Goal: Transaction & Acquisition: Book appointment/travel/reservation

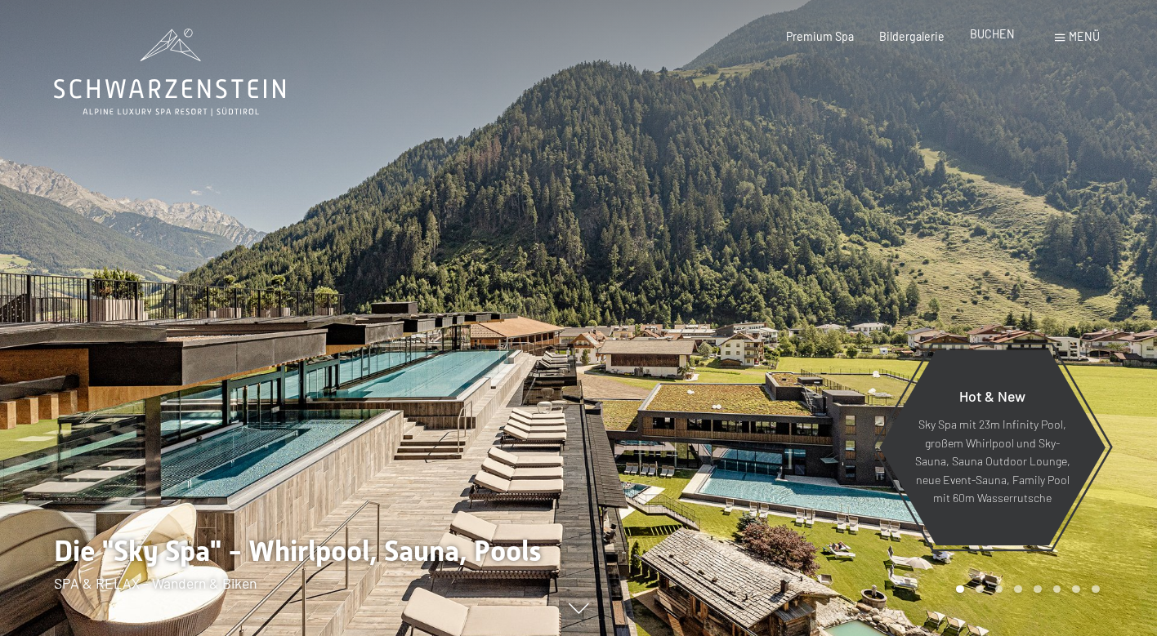
click at [1000, 40] on span "BUCHEN" at bounding box center [992, 34] width 45 height 14
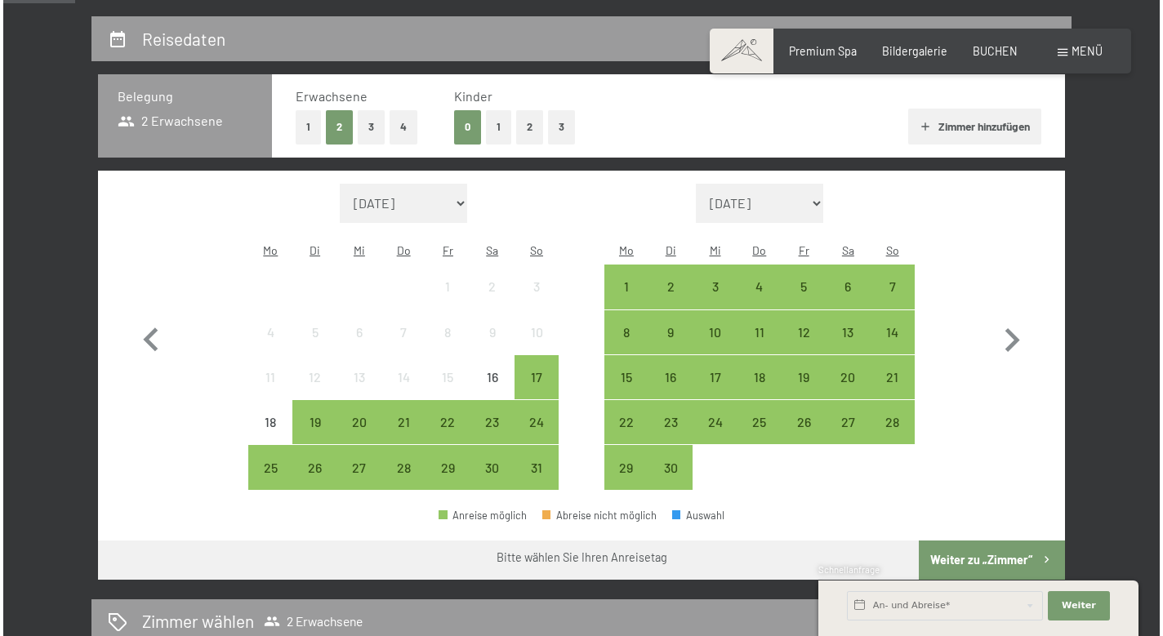
scroll to position [343, 0]
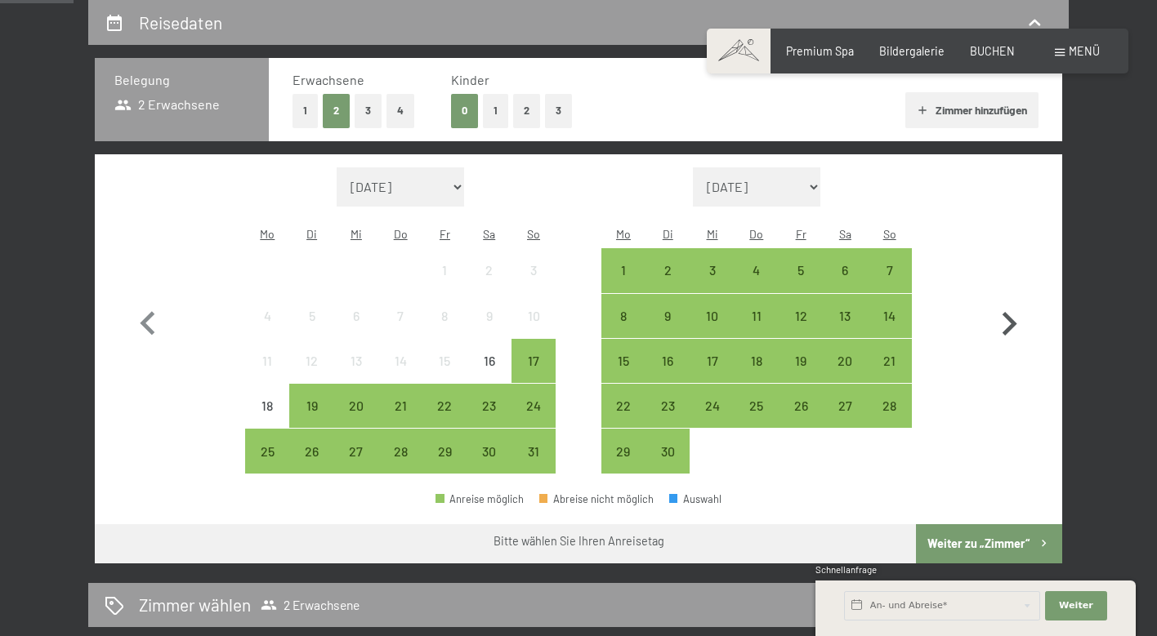
click at [1008, 312] on icon "button" at bounding box center [1009, 324] width 15 height 24
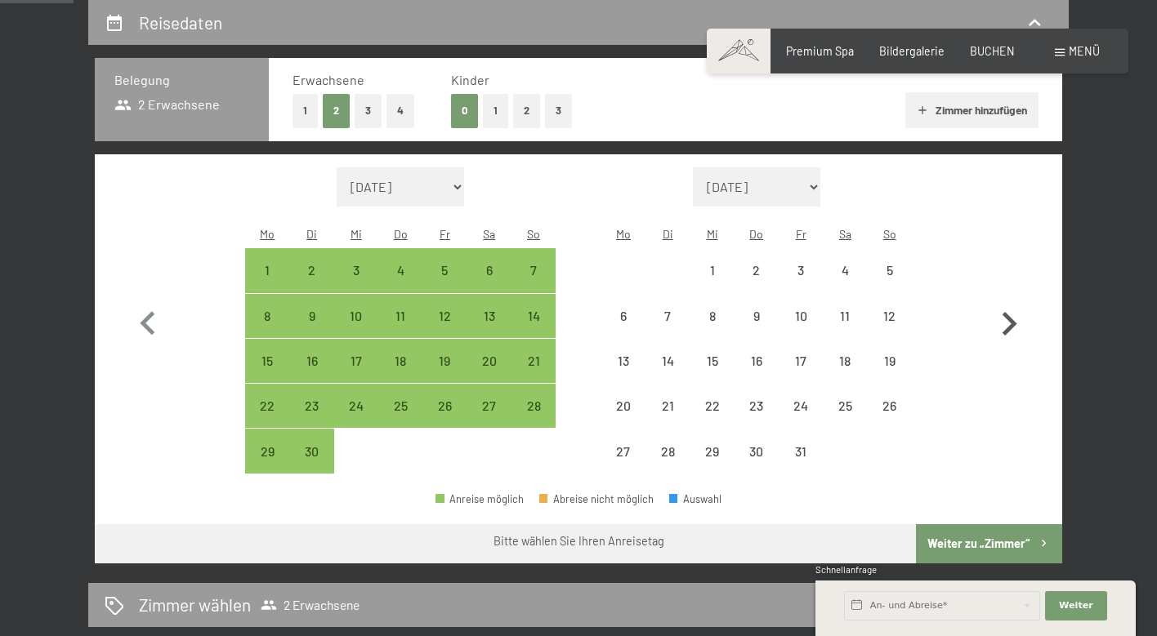
select select "[DATE]"
click at [1007, 312] on icon "button" at bounding box center [1009, 324] width 15 height 24
select select "[DATE]"
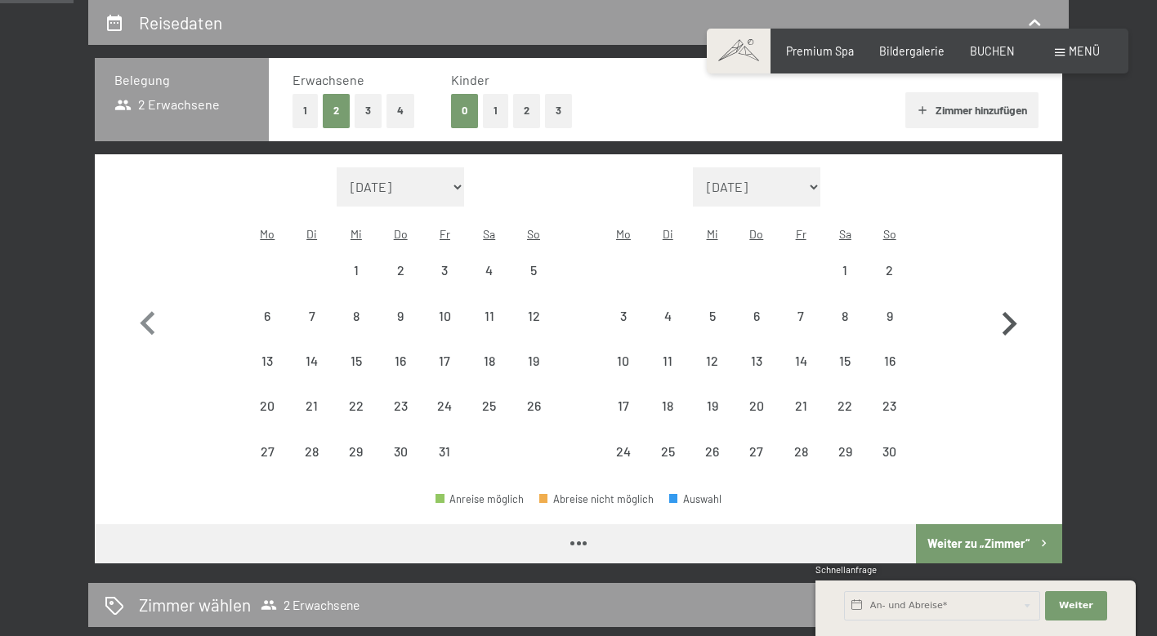
click at [1007, 312] on icon "button" at bounding box center [1009, 324] width 15 height 24
select select "[DATE]"
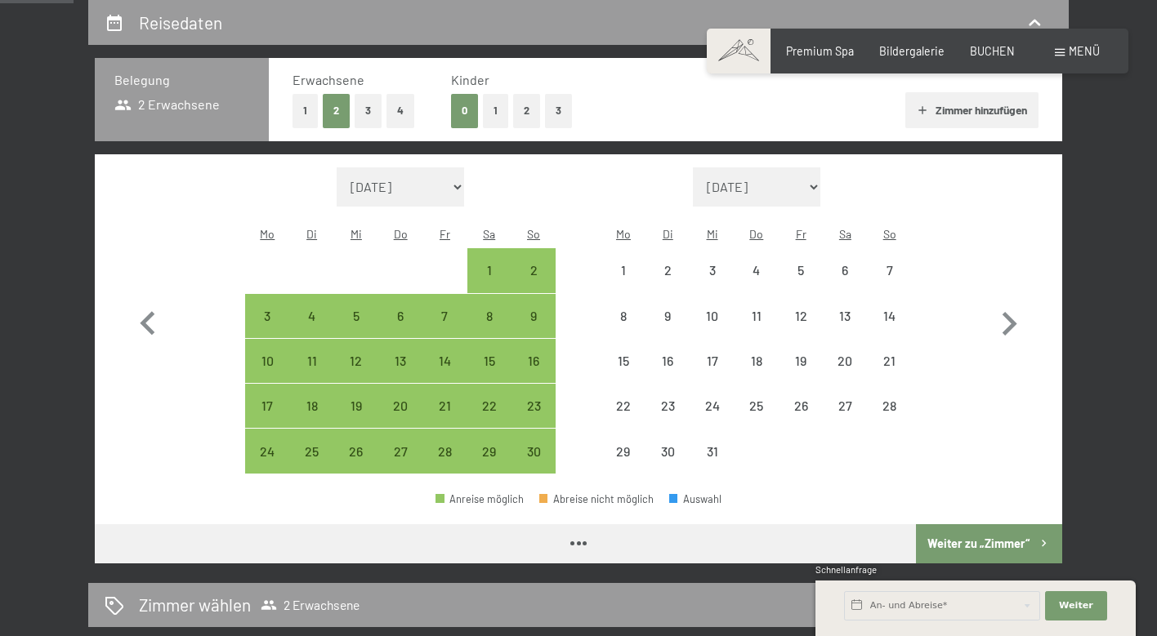
select select "[DATE]"
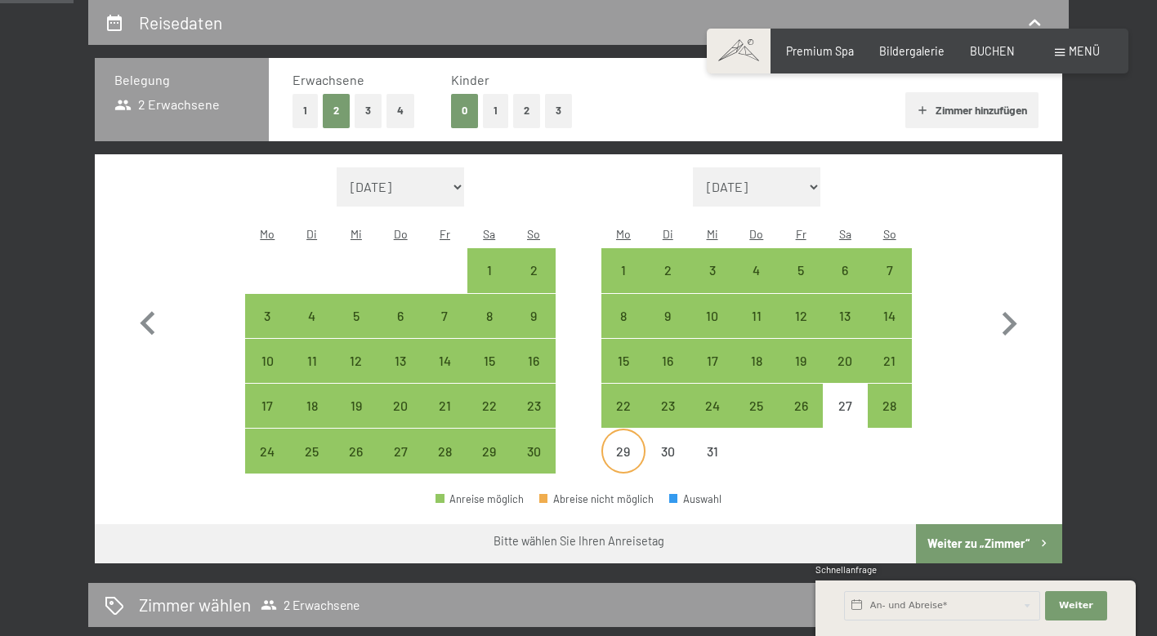
click at [619, 431] on div "29" at bounding box center [623, 451] width 41 height 41
select select "[DATE]"
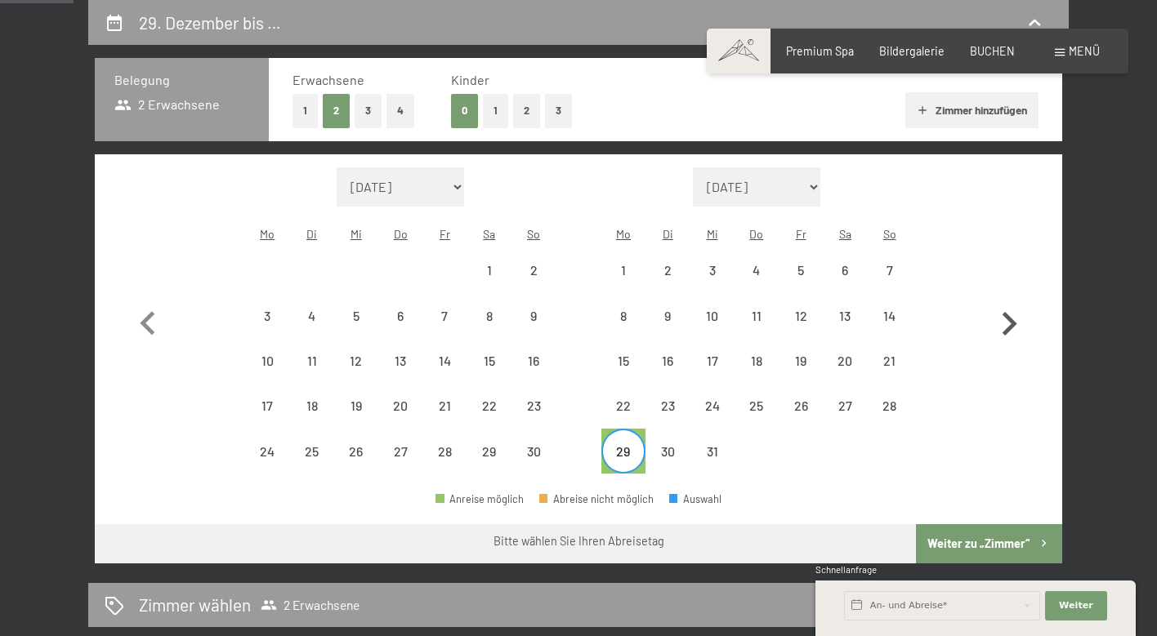
click at [1001, 309] on icon "button" at bounding box center [1008, 324] width 47 height 47
select select "[DATE]"
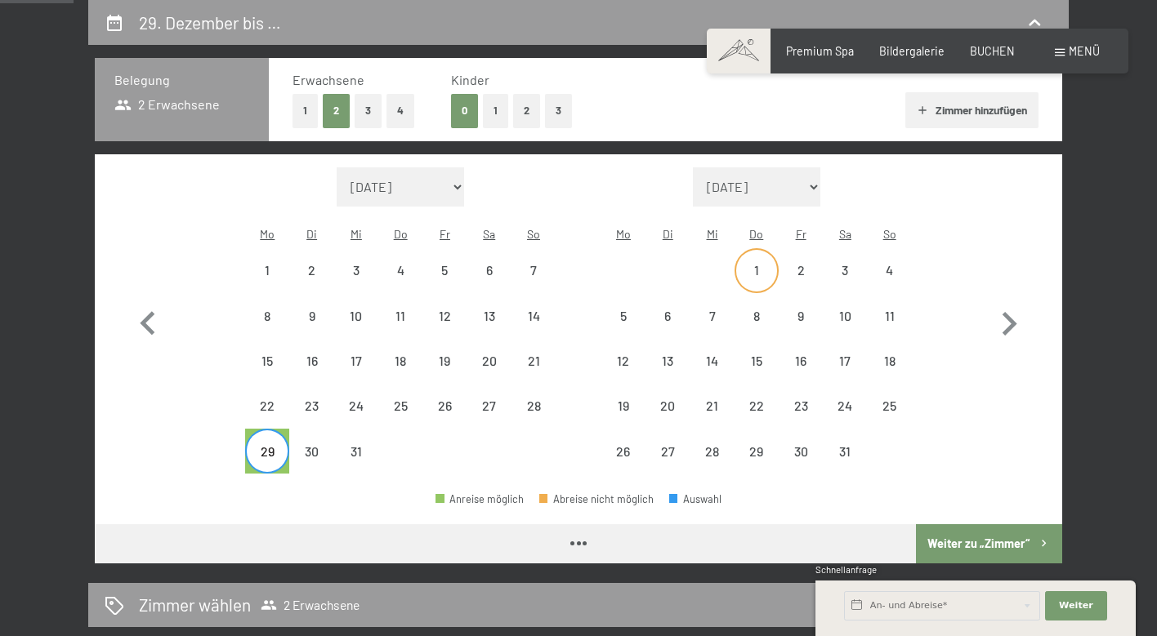
click at [757, 264] on div "1" at bounding box center [756, 284] width 41 height 41
select select "[DATE]"
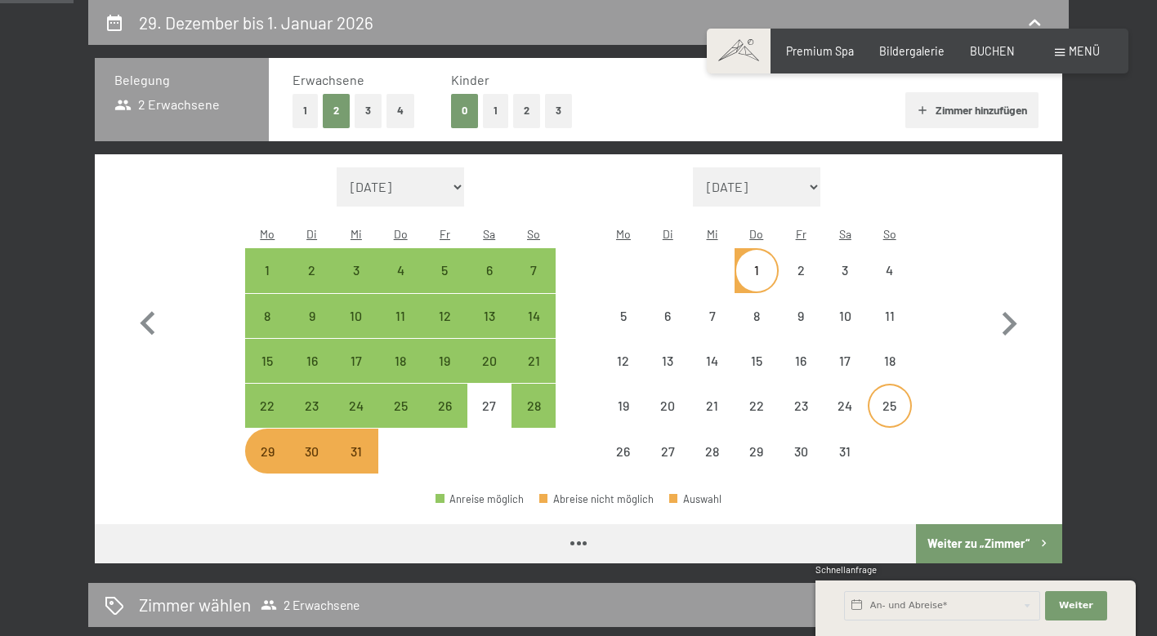
select select "[DATE]"
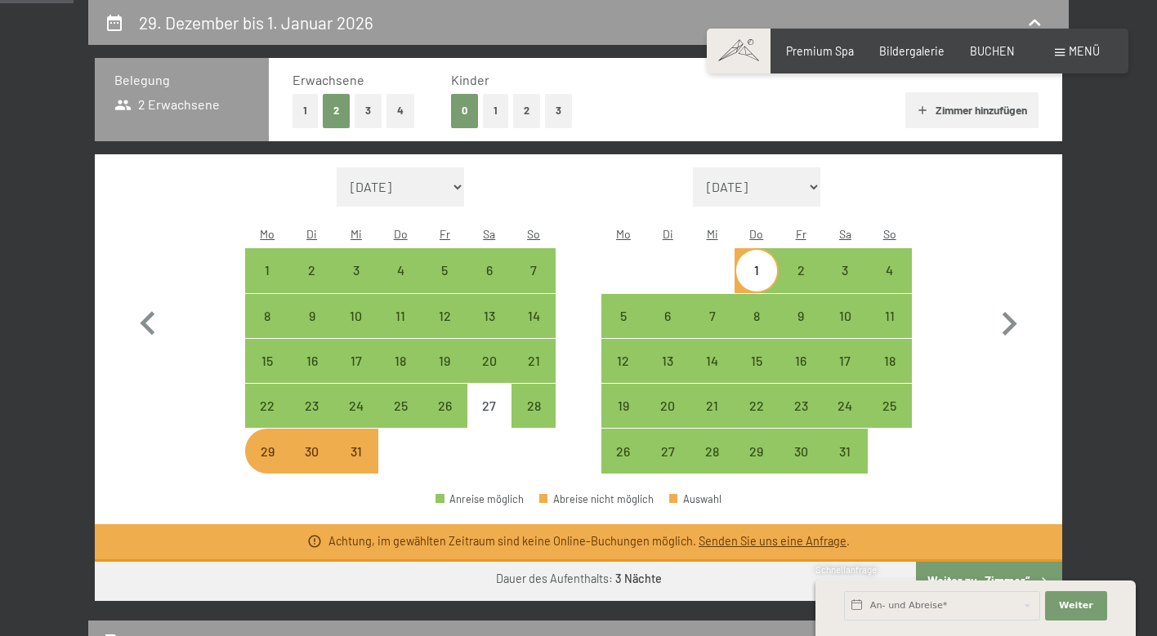
click at [1066, 53] on div "Menü" at bounding box center [1077, 51] width 45 height 16
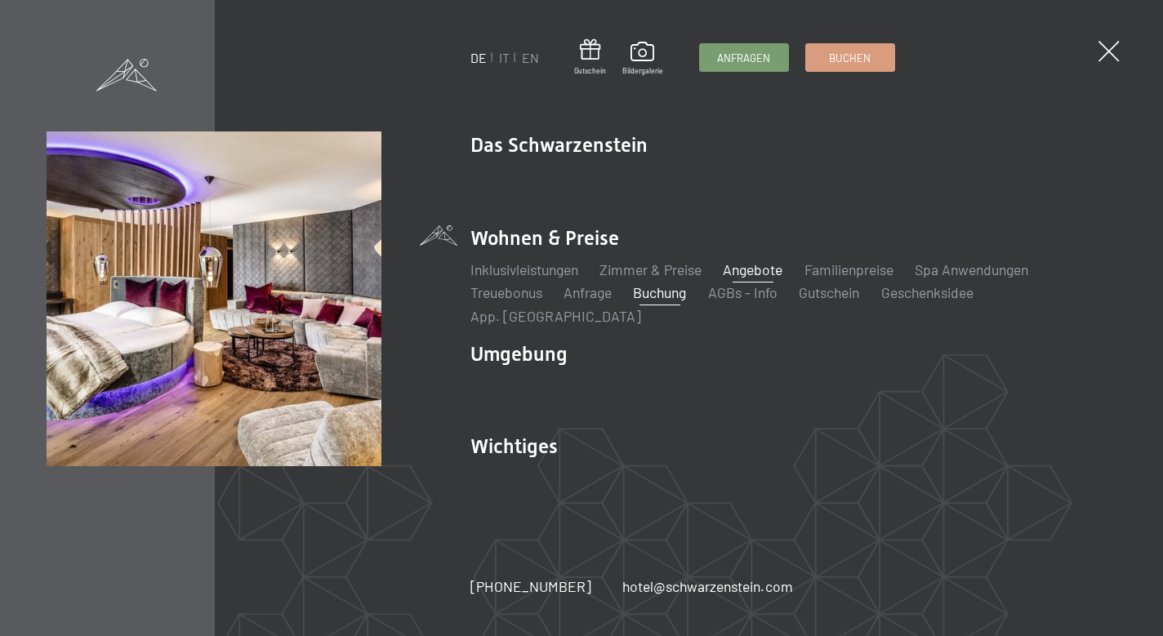
click at [749, 275] on link "Angebote" at bounding box center [754, 270] width 60 height 18
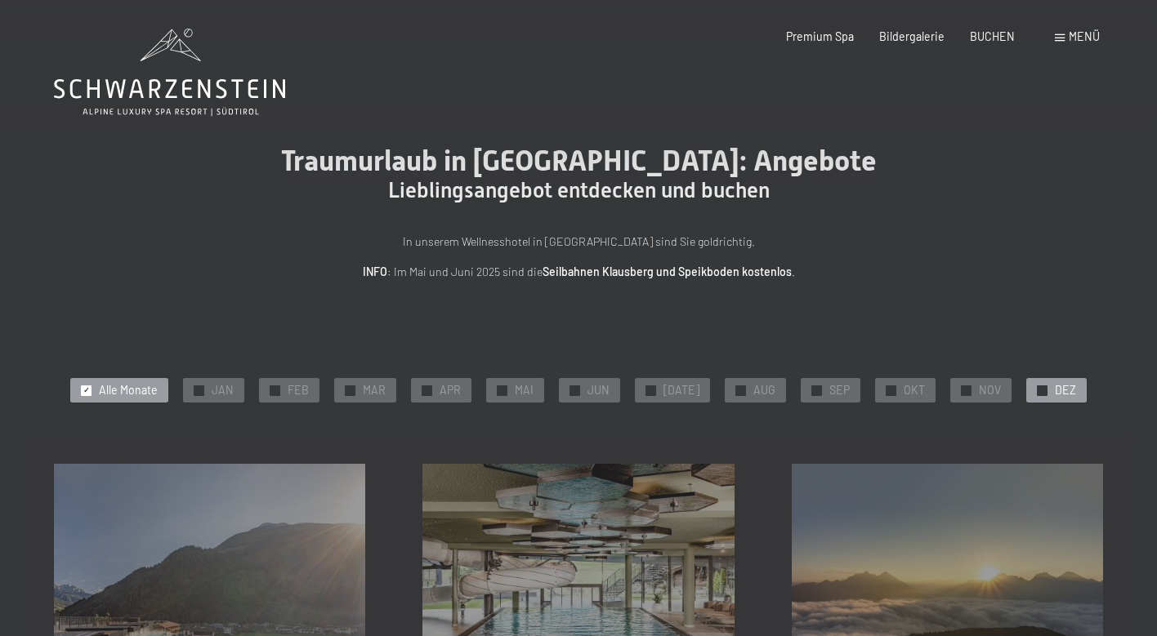
click at [1040, 382] on div "✓ DEZ" at bounding box center [1056, 390] width 60 height 25
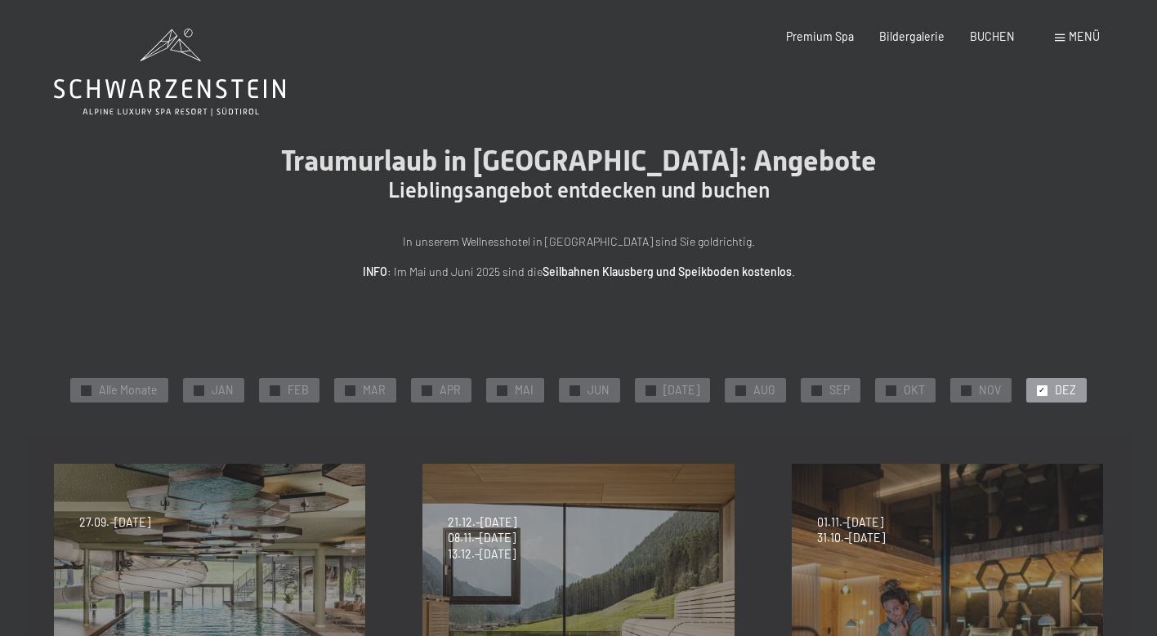
click at [1077, 32] on span "Menü" at bounding box center [1084, 36] width 31 height 14
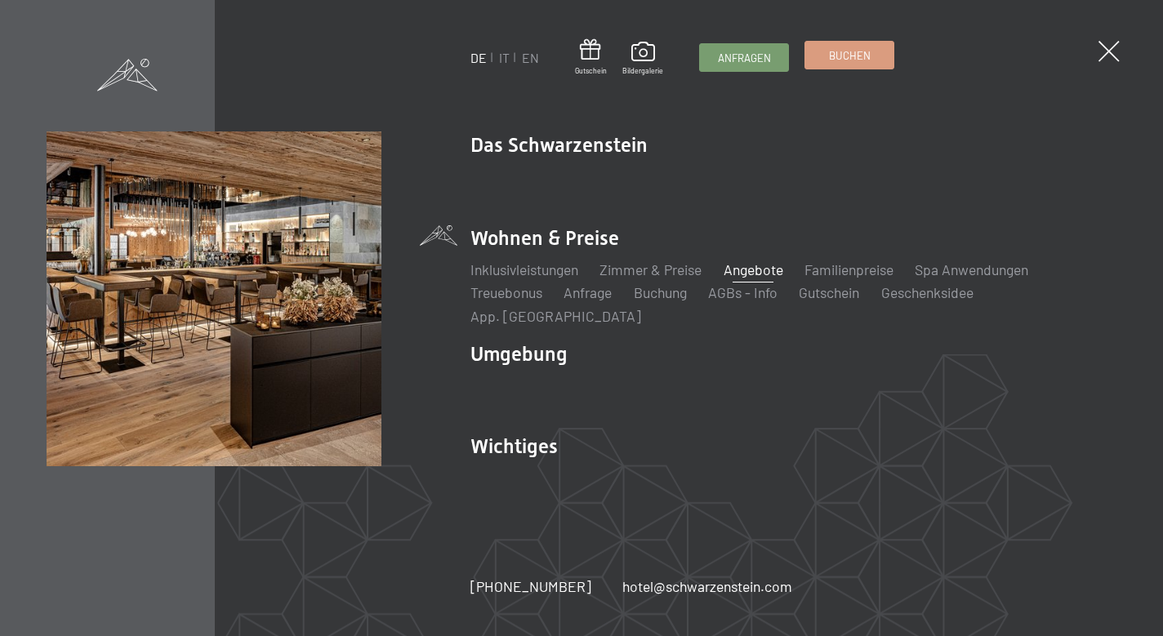
click at [861, 59] on span "Buchen" at bounding box center [850, 55] width 42 height 15
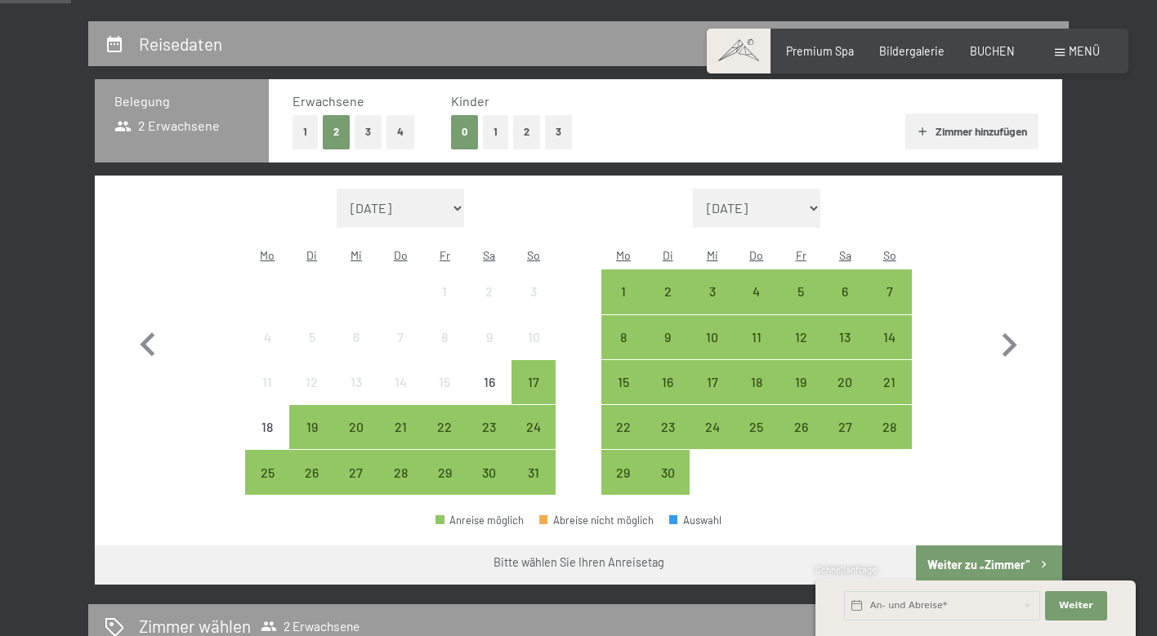
scroll to position [341, 0]
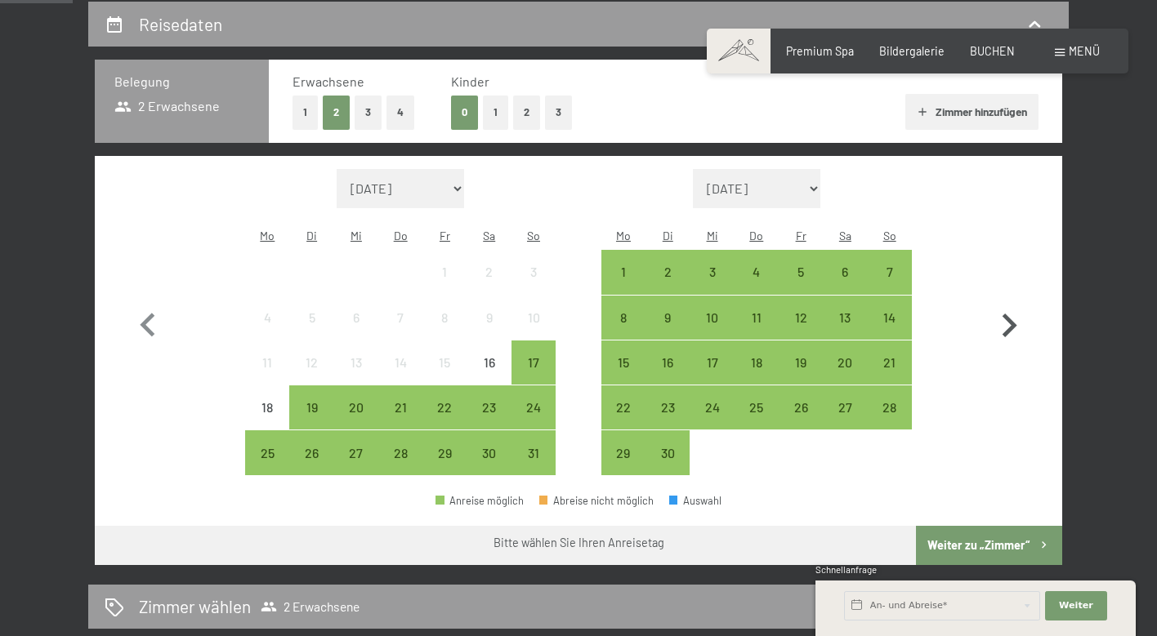
click at [998, 313] on icon "button" at bounding box center [1008, 325] width 47 height 47
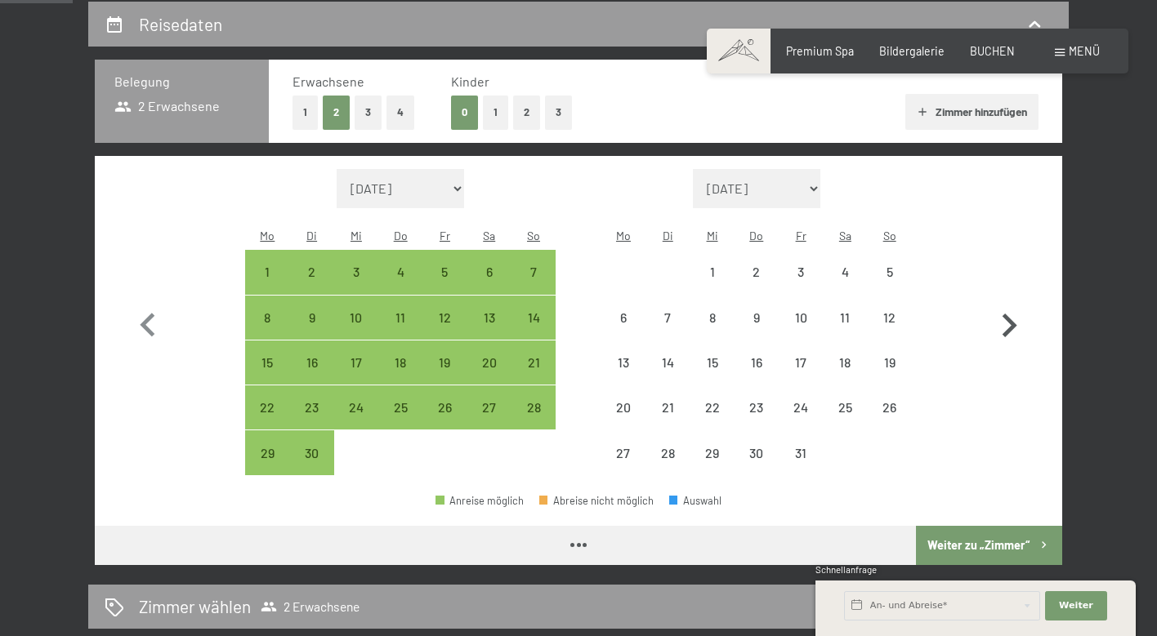
click at [998, 313] on icon "button" at bounding box center [1008, 325] width 47 height 47
select select "[DATE]"
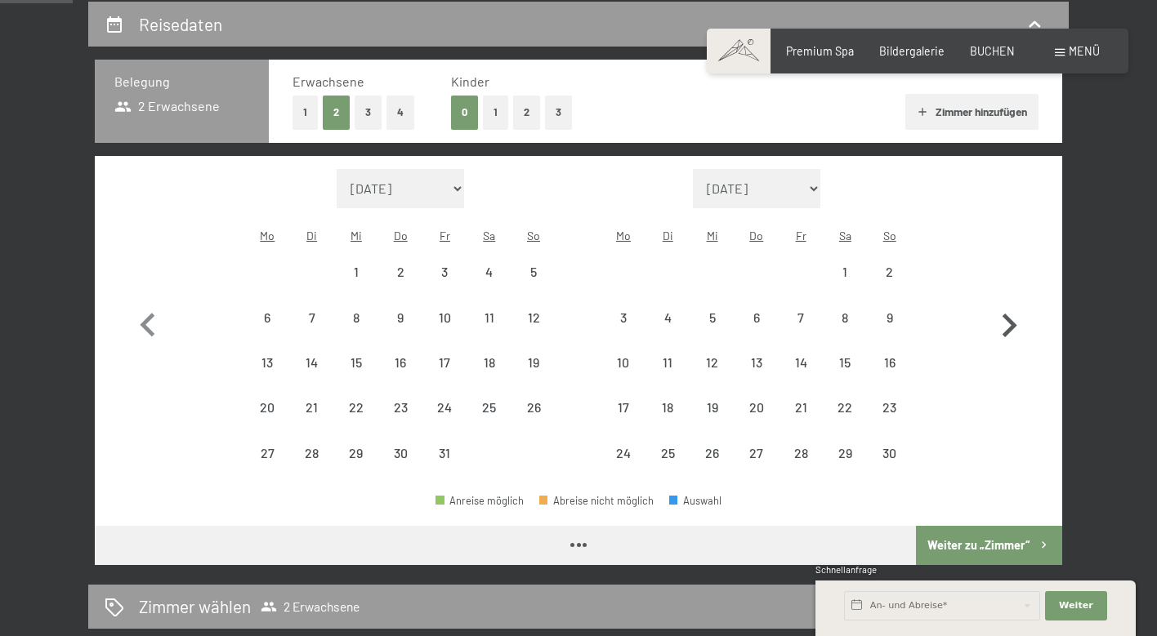
click at [998, 313] on icon "button" at bounding box center [1008, 325] width 47 height 47
select select "[DATE]"
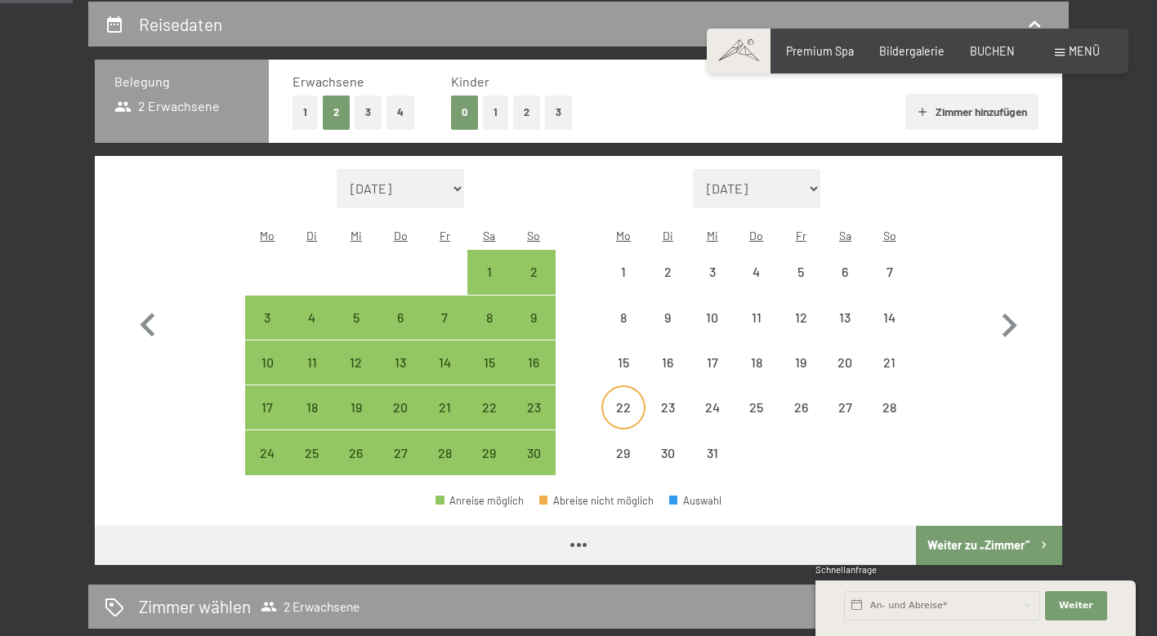
select select "[DATE]"
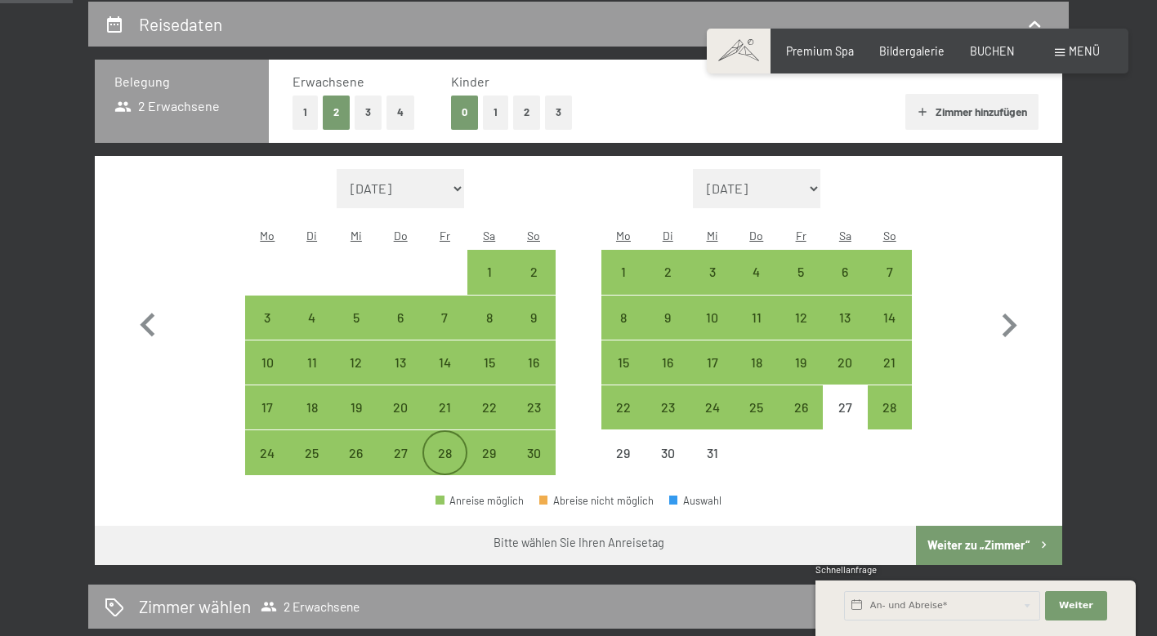
click at [449, 447] on div "28" at bounding box center [444, 467] width 41 height 41
select select "[DATE]"
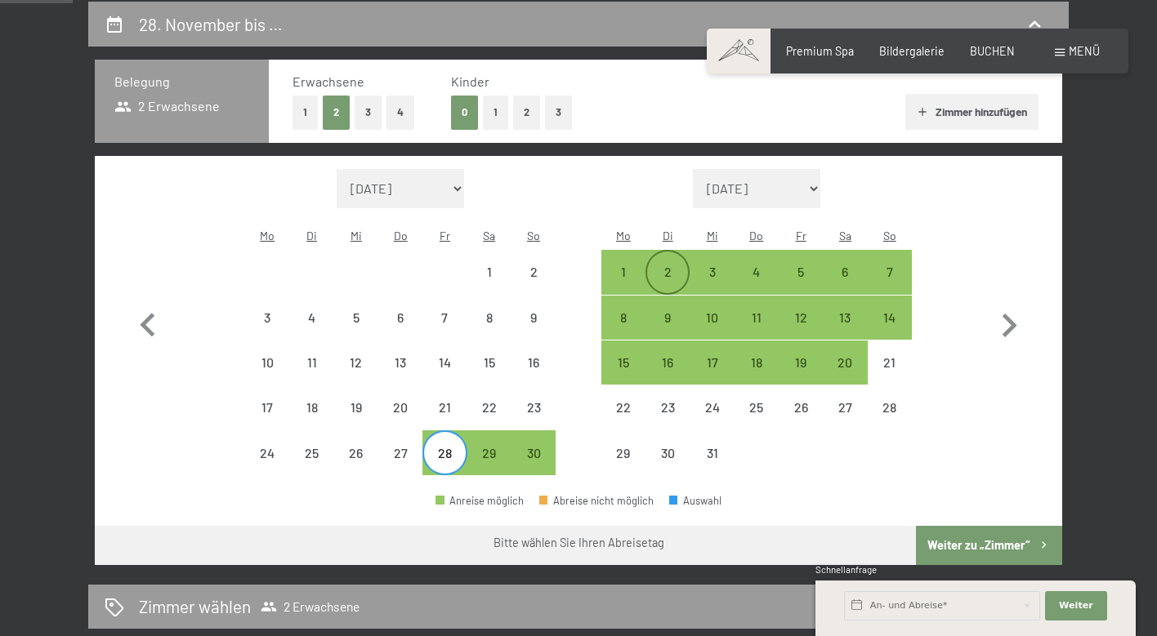
click at [671, 266] on div "2" at bounding box center [667, 286] width 41 height 41
select select "[DATE]"
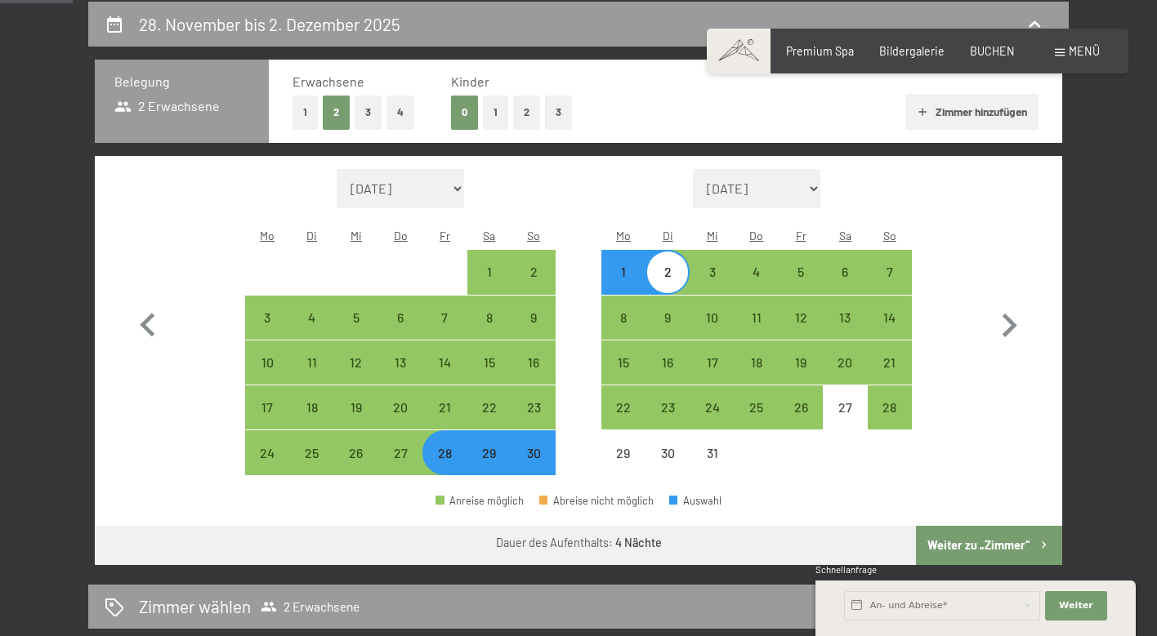
click at [982, 526] on button "Weiter zu „Zimmer“" at bounding box center [989, 545] width 146 height 39
select select "[DATE]"
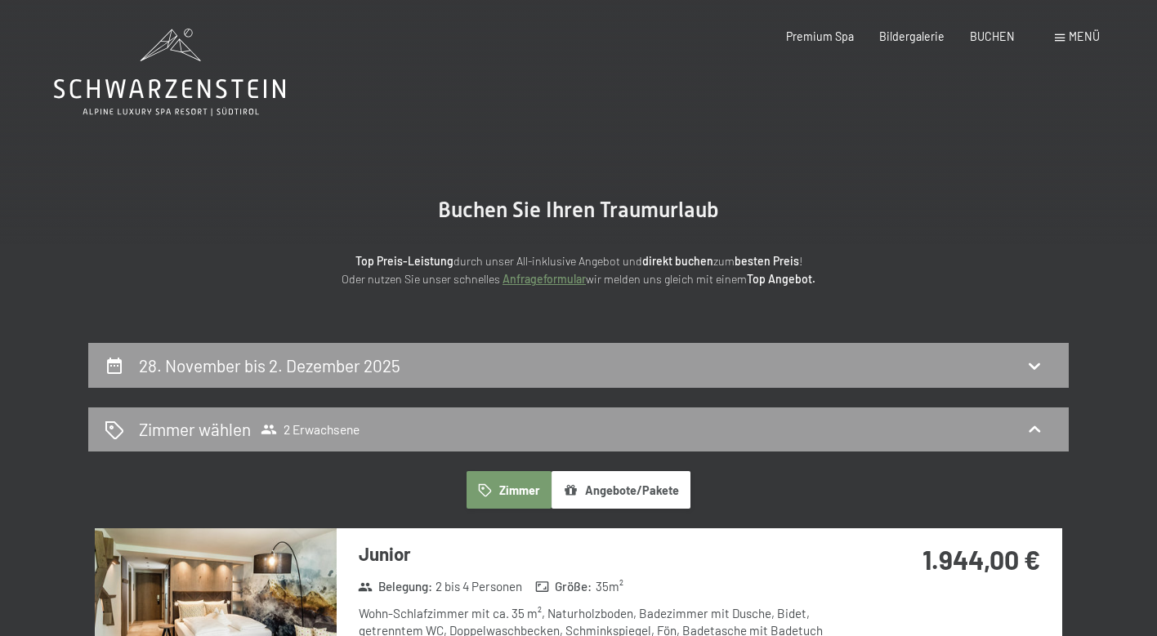
scroll to position [0, 0]
